Goal: Transaction & Acquisition: Purchase product/service

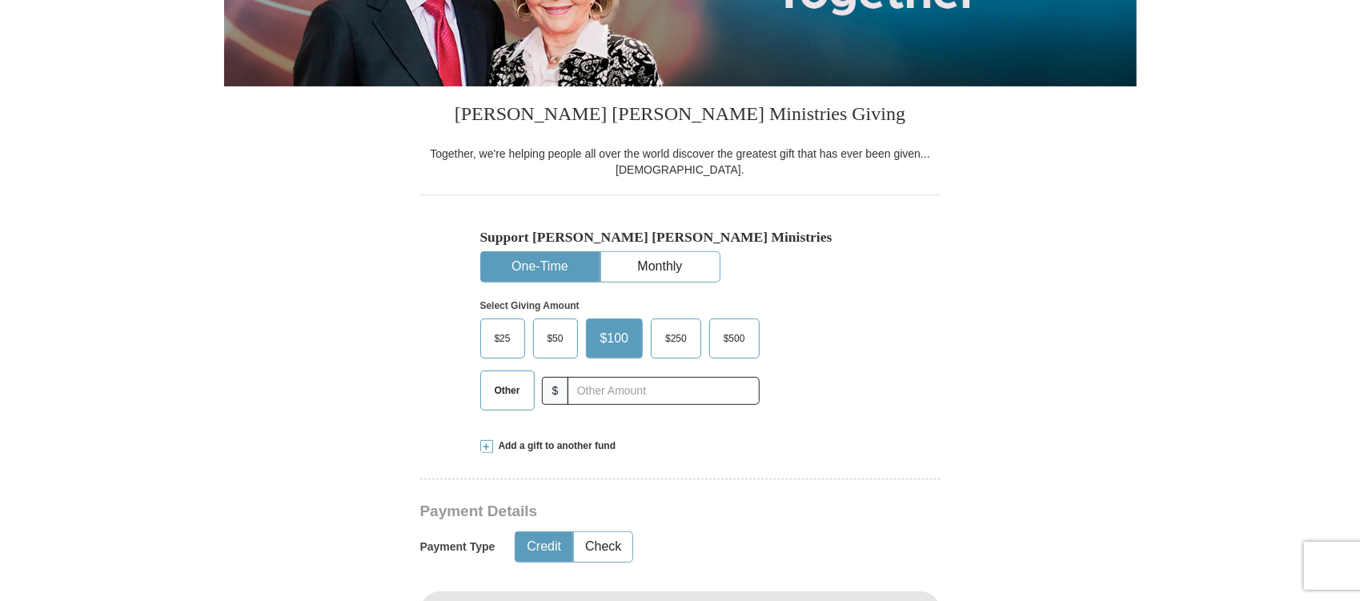
scroll to position [320, 0]
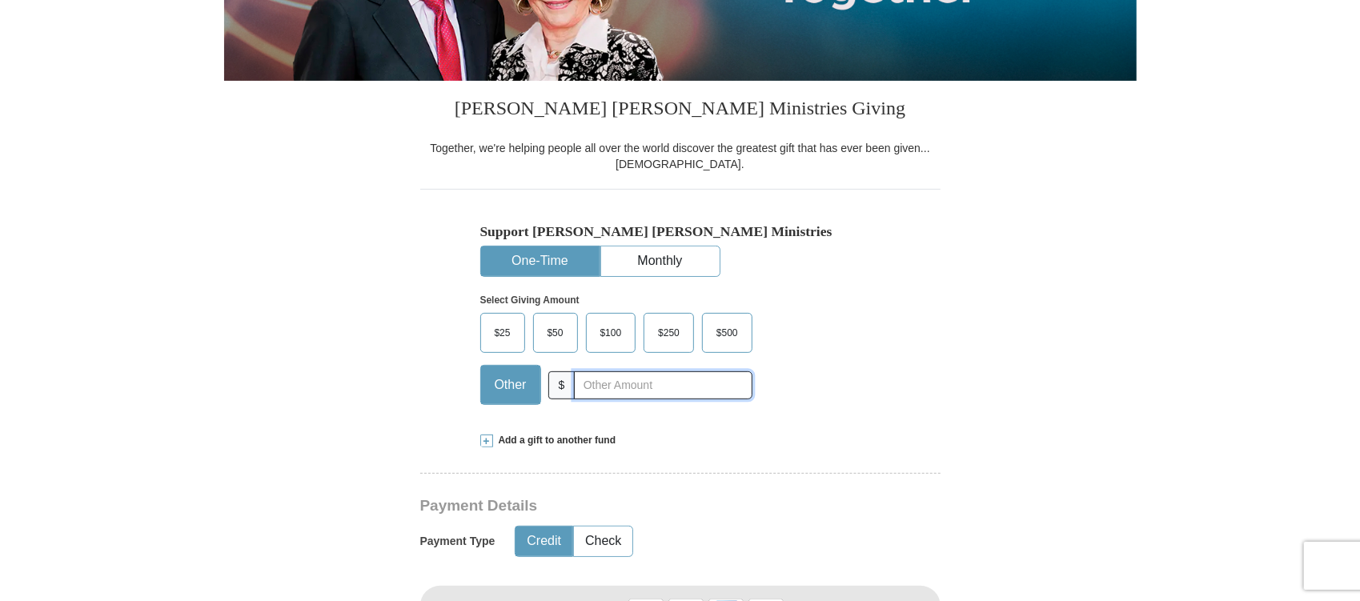
click at [623, 399] on input "text" at bounding box center [663, 385] width 178 height 28
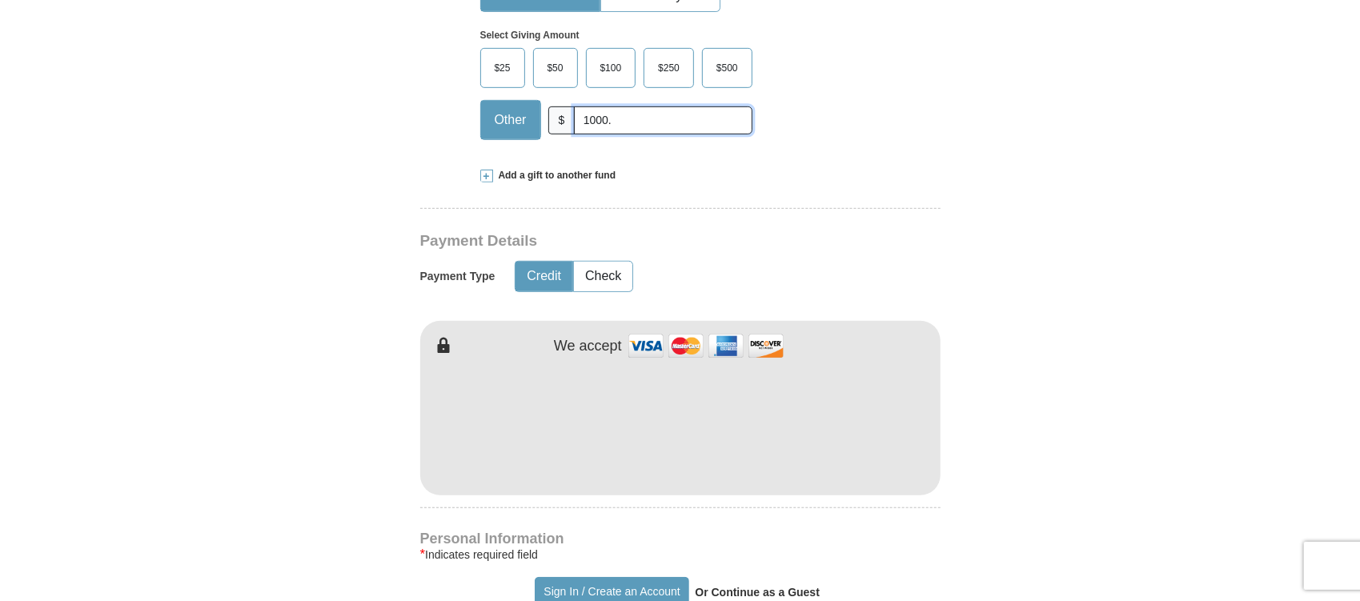
scroll to position [587, 0]
type input "1000."
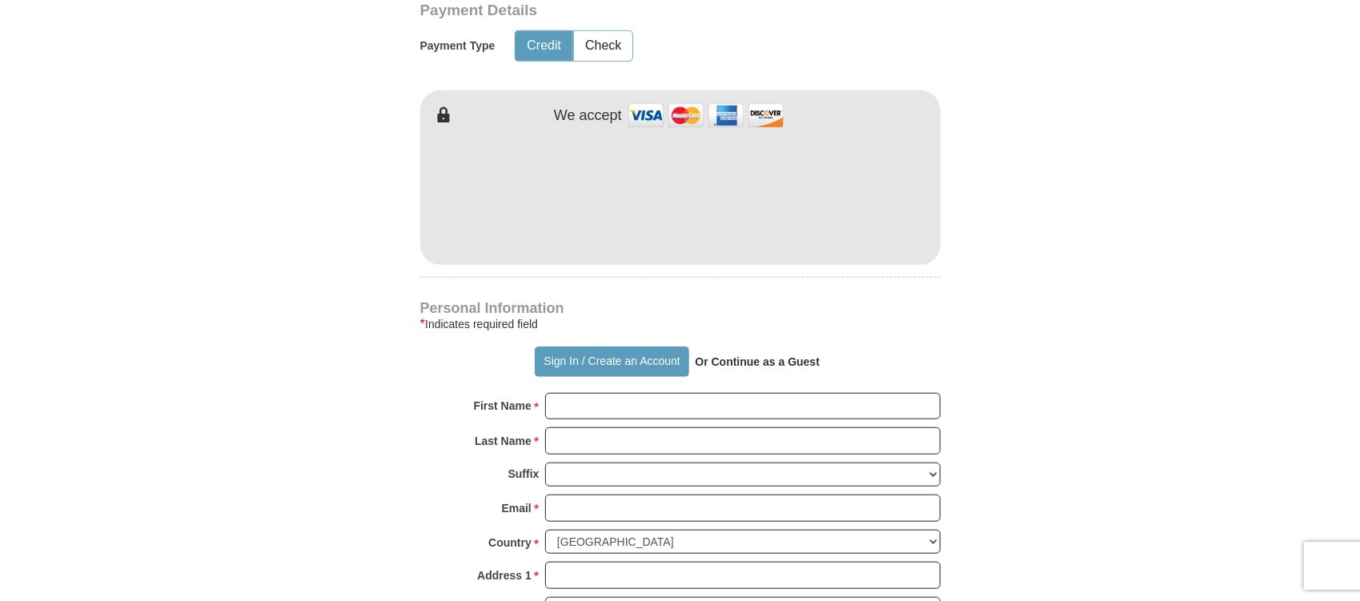
scroll to position [827, 0]
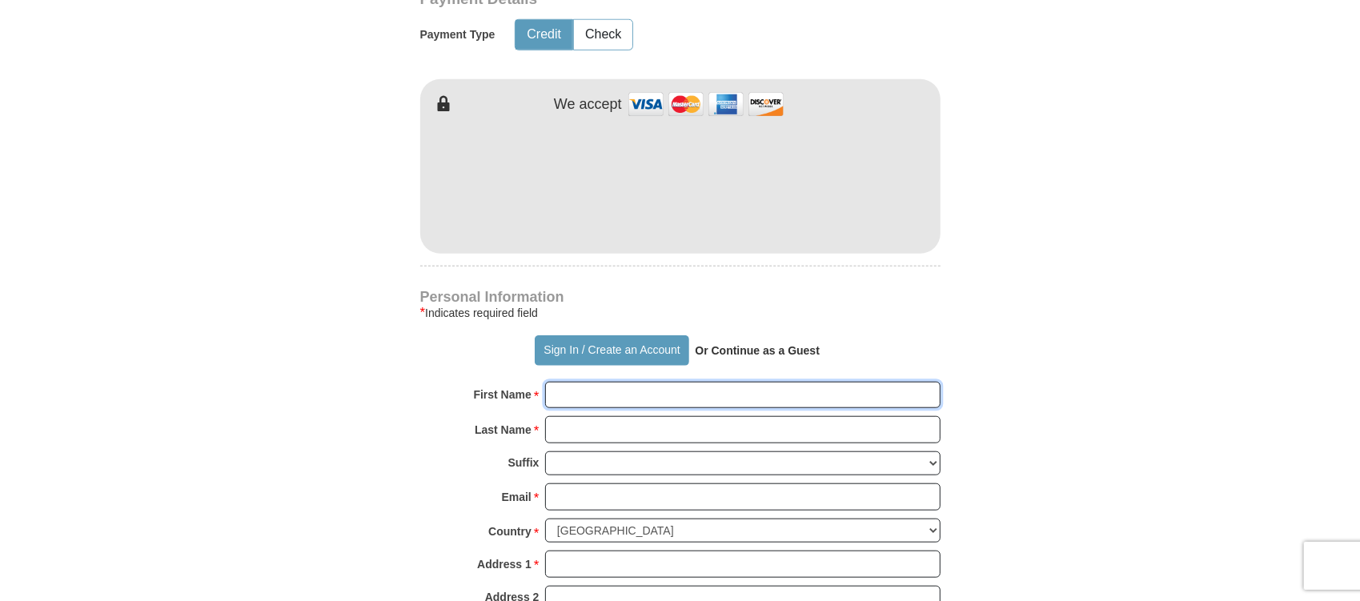
click at [629, 409] on input "First Name *" at bounding box center [742, 395] width 395 height 27
type input "[PERSON_NAME] & [PERSON_NAME]"
click at [675, 443] on input "Last Name *" at bounding box center [742, 429] width 395 height 27
type input "Banks"
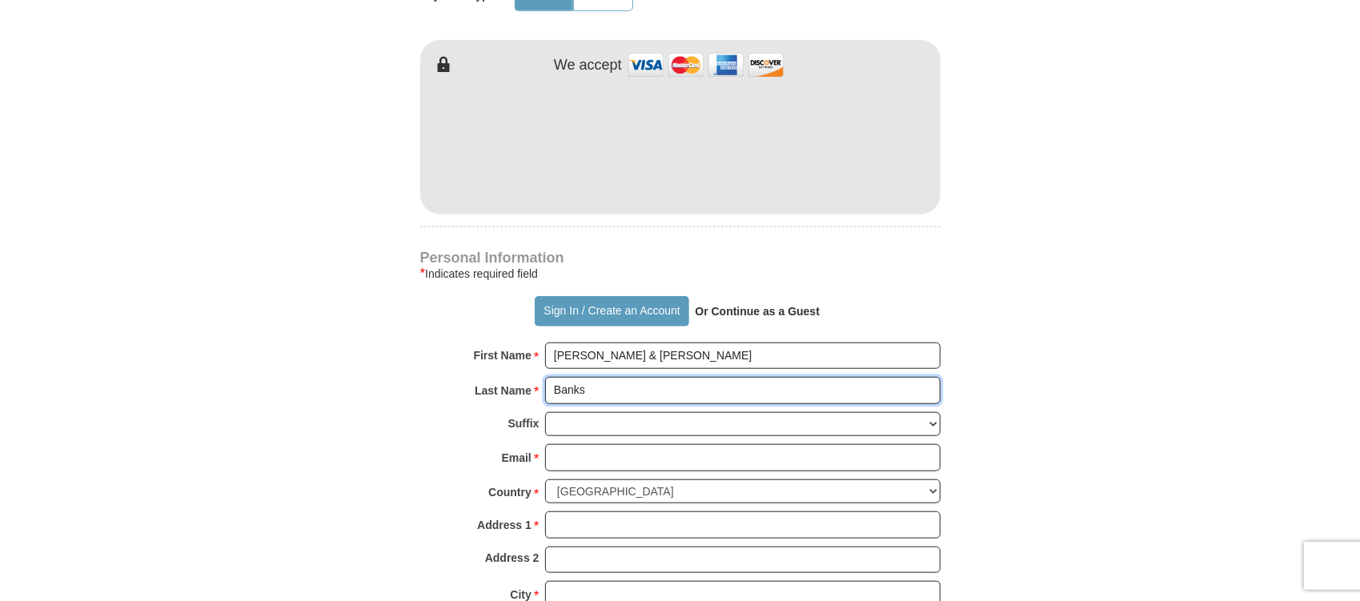
scroll to position [933, 0]
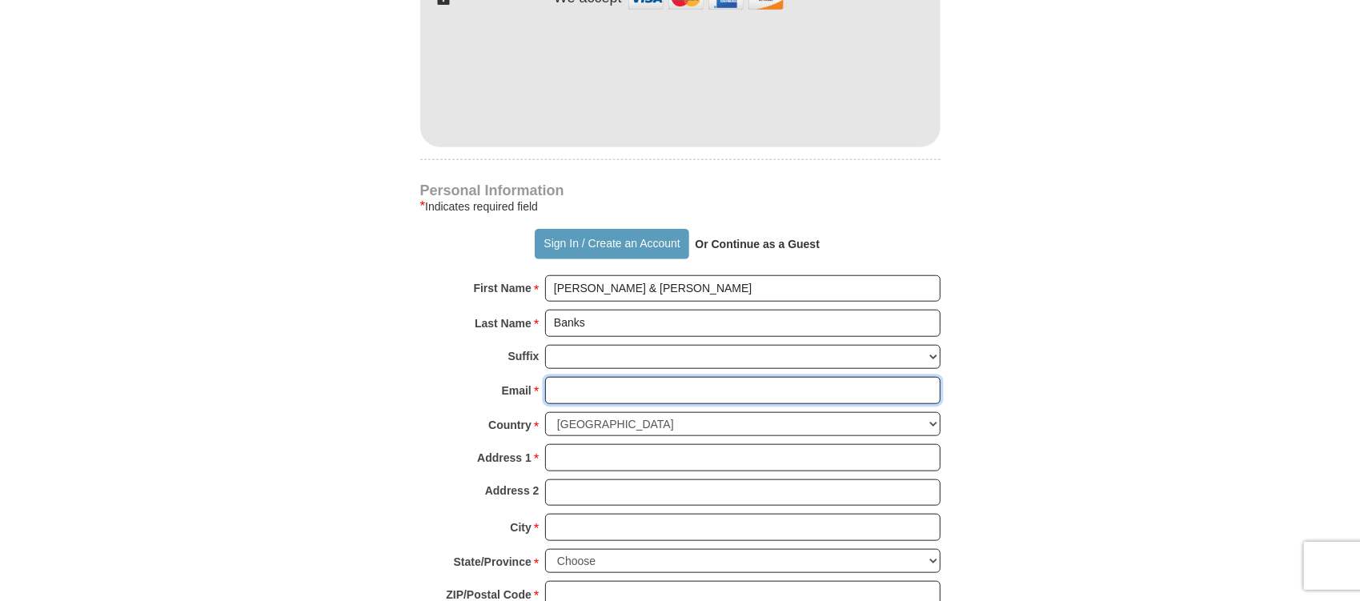
click at [613, 404] on input "Email *" at bounding box center [742, 390] width 395 height 27
type input "[EMAIL_ADDRESS][DOMAIN_NAME]"
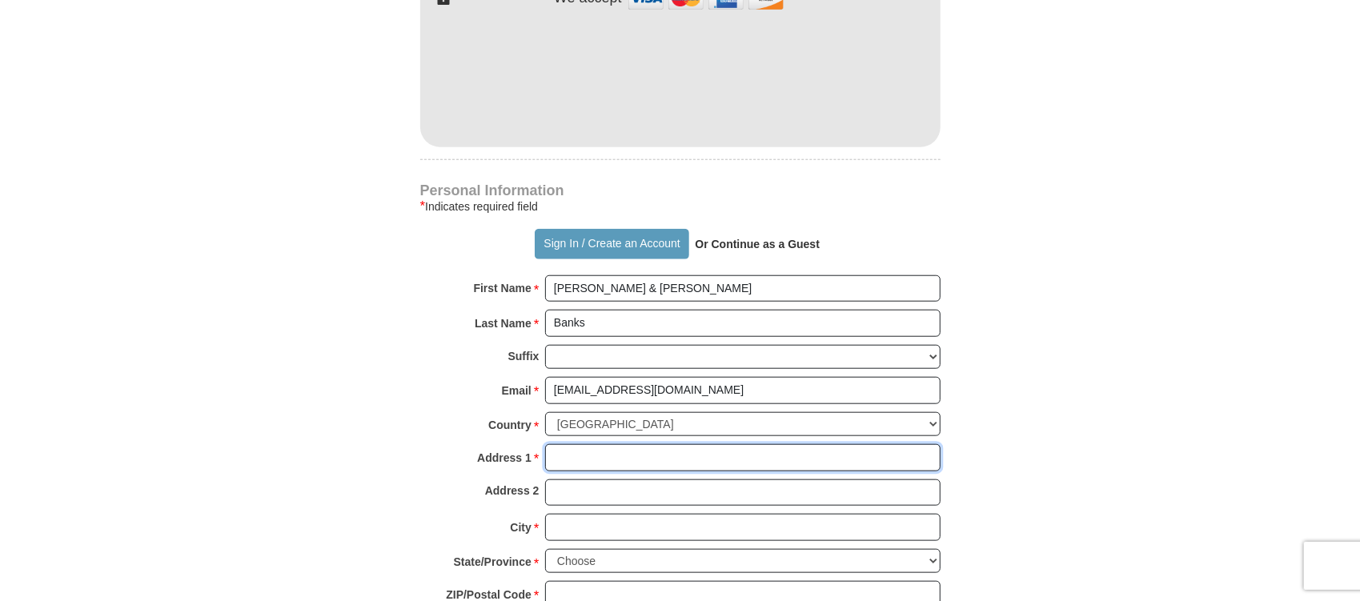
type input "[STREET_ADDRESS]"
type input "[GEOGRAPHIC_DATA]"
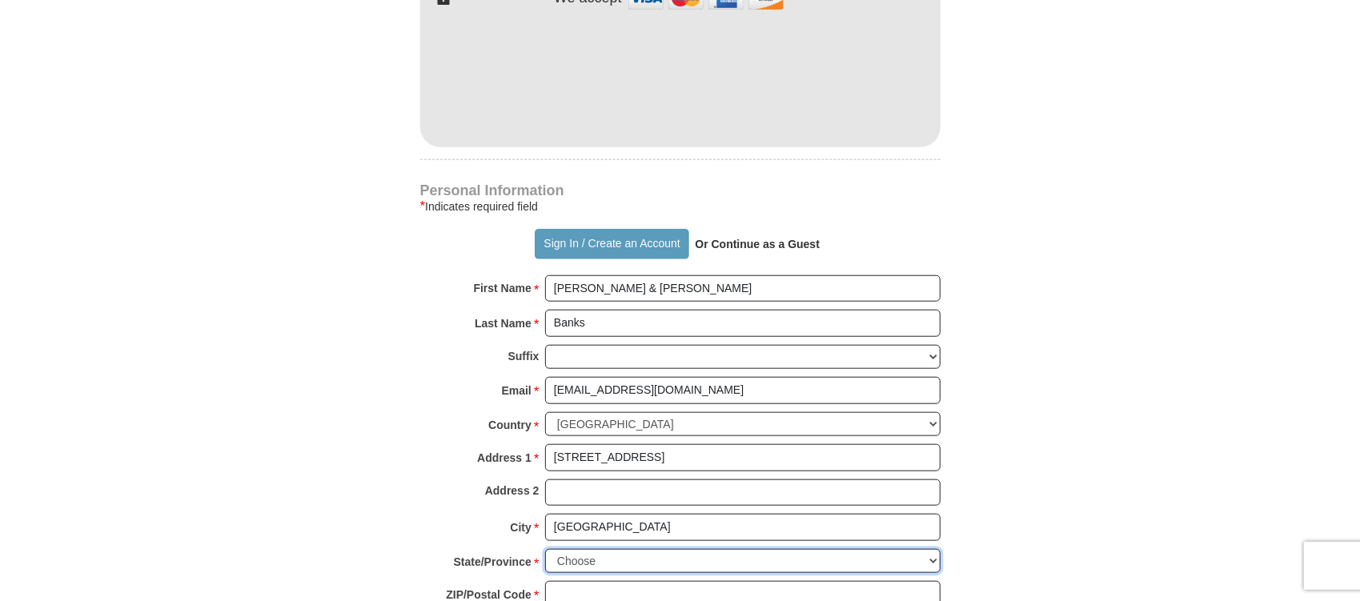
select select "GA"
type input "31018"
type input "4783483890"
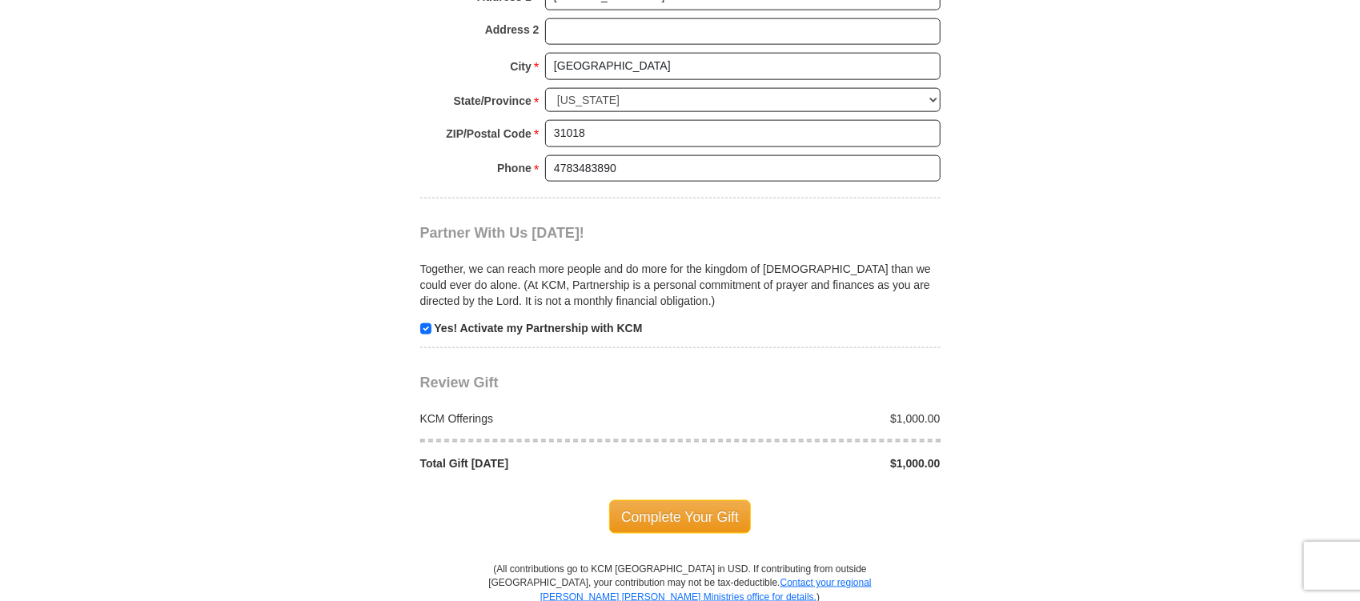
scroll to position [1493, 0]
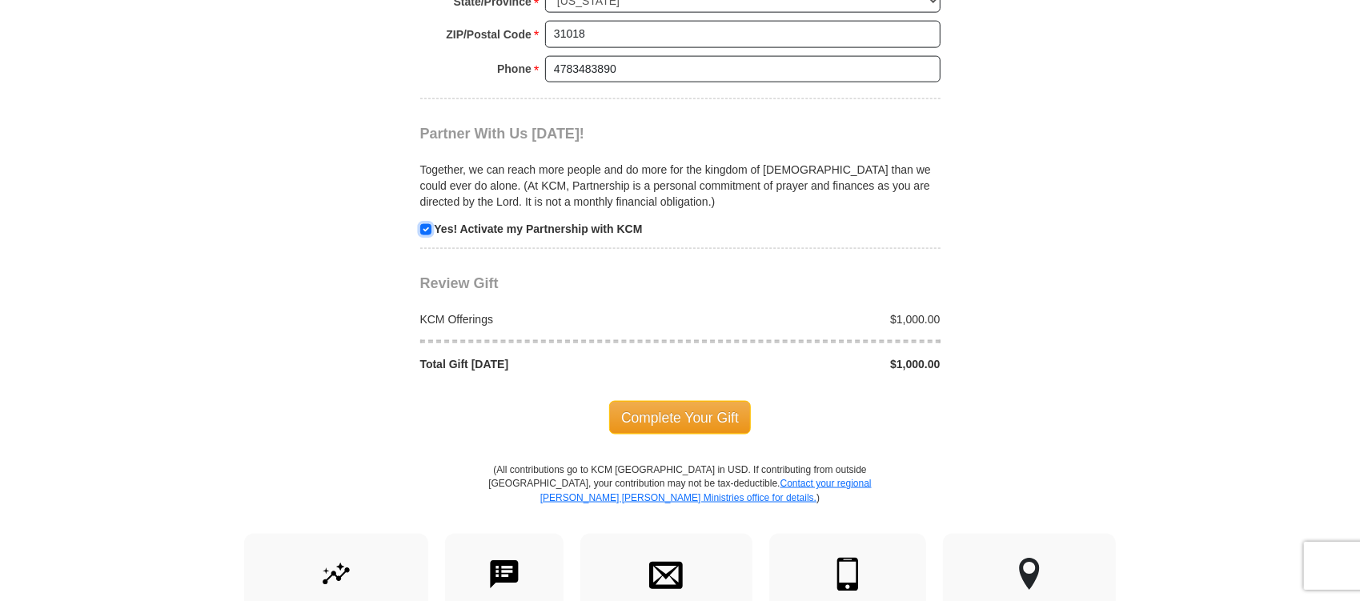
click at [423, 235] on input "checkbox" at bounding box center [425, 229] width 11 height 11
checkbox input "false"
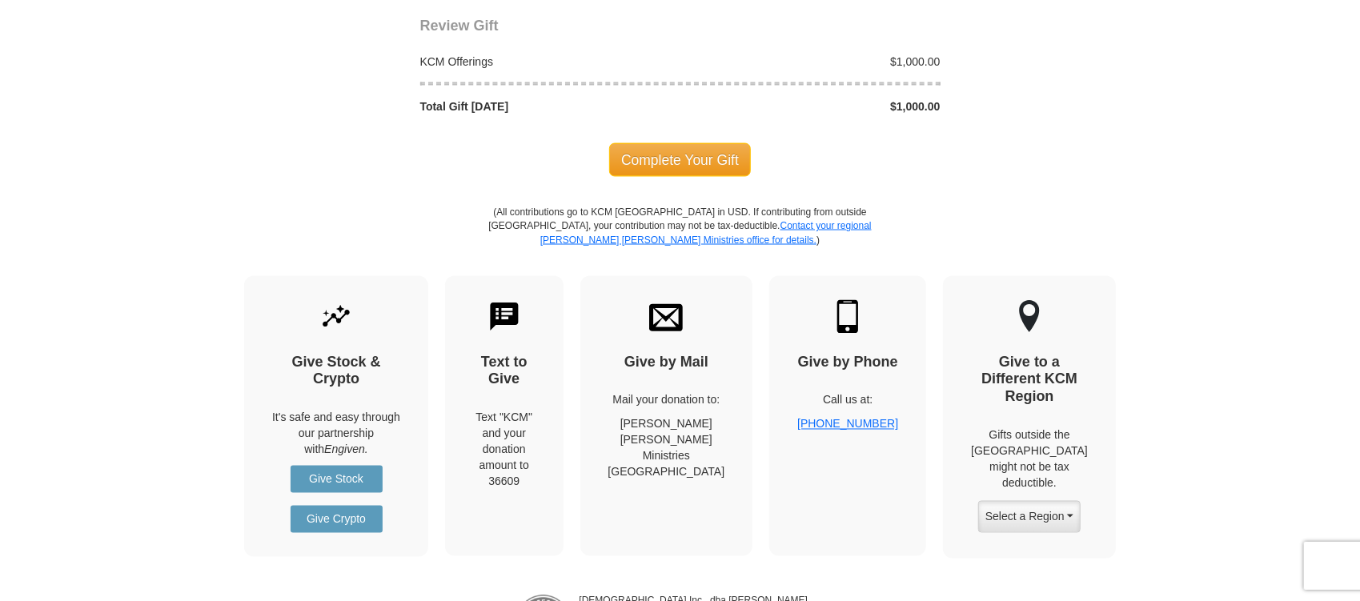
scroll to position [1760, 0]
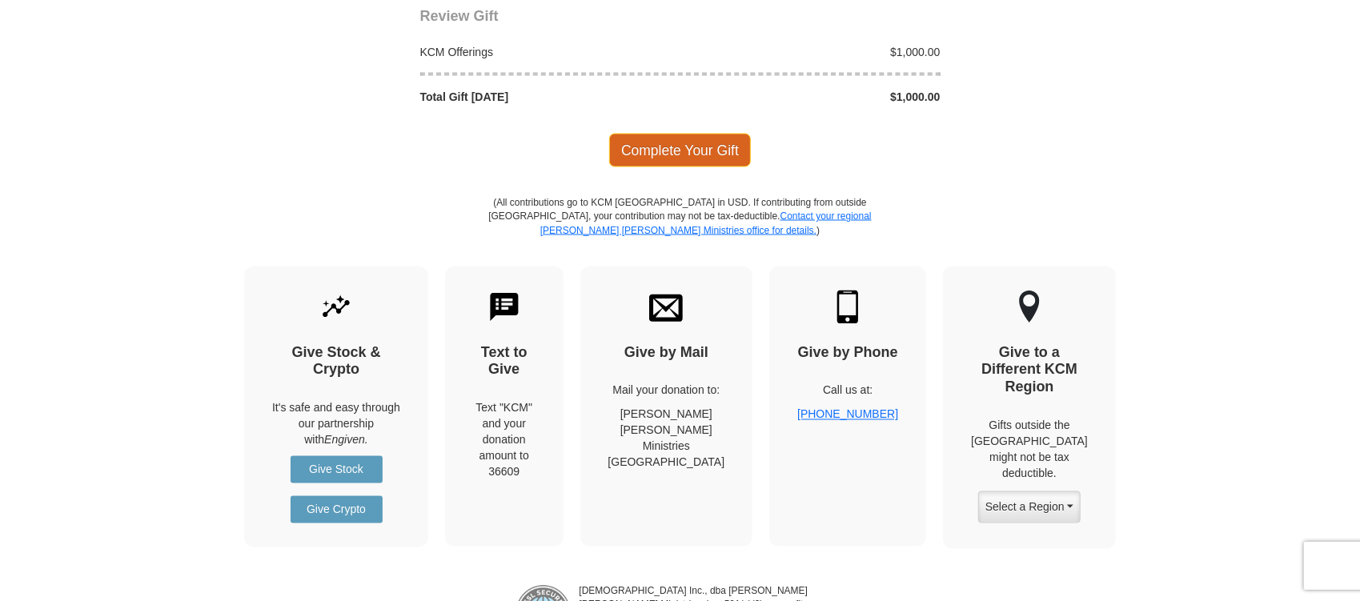
click at [670, 167] on span "Complete Your Gift" at bounding box center [680, 151] width 142 height 34
